Goal: Task Accomplishment & Management: Manage account settings

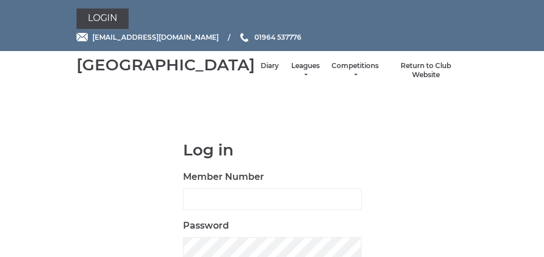
scroll to position [23, 0]
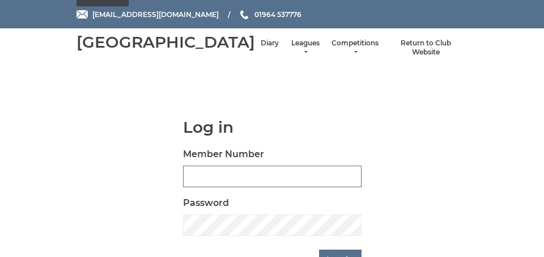
click at [192, 187] on input "Member Number" at bounding box center [272, 177] width 179 height 22
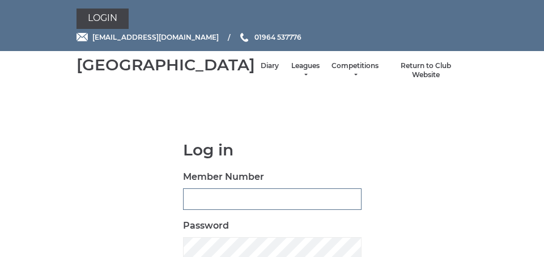
click at [194, 207] on input "Member Number" at bounding box center [272, 199] width 179 height 22
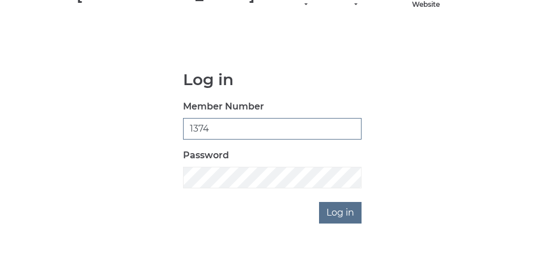
scroll to position [86, 0]
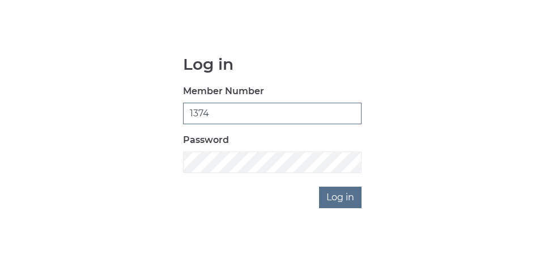
type input "1374"
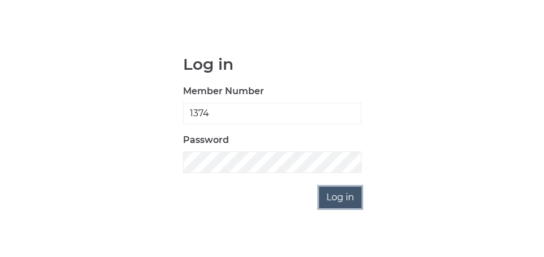
click at [337, 208] on input "Log in" at bounding box center [340, 198] width 43 height 22
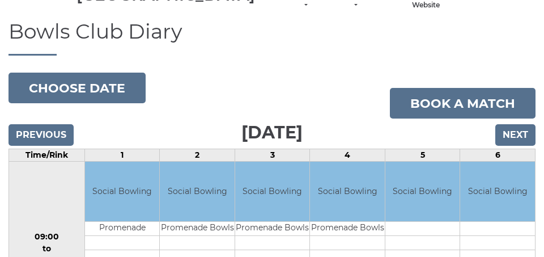
scroll to position [68, 0]
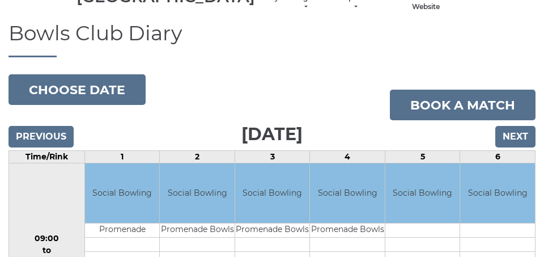
click at [276, 18] on div "[GEOGRAPHIC_DATA] Diary Leagues Club leagues - Winter 2025-6 Club leagues - Sum…" at bounding box center [272, 3] width 408 height 30
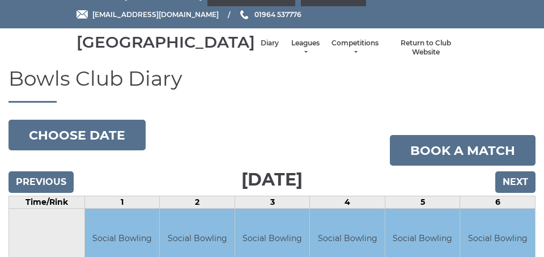
scroll to position [0, 0]
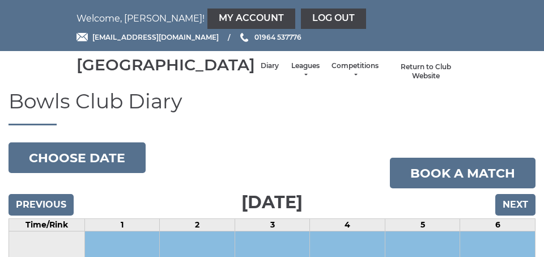
click at [416, 81] on link "Return to Club Website" at bounding box center [426, 71] width 72 height 19
